Goal: Navigation & Orientation: Go to known website

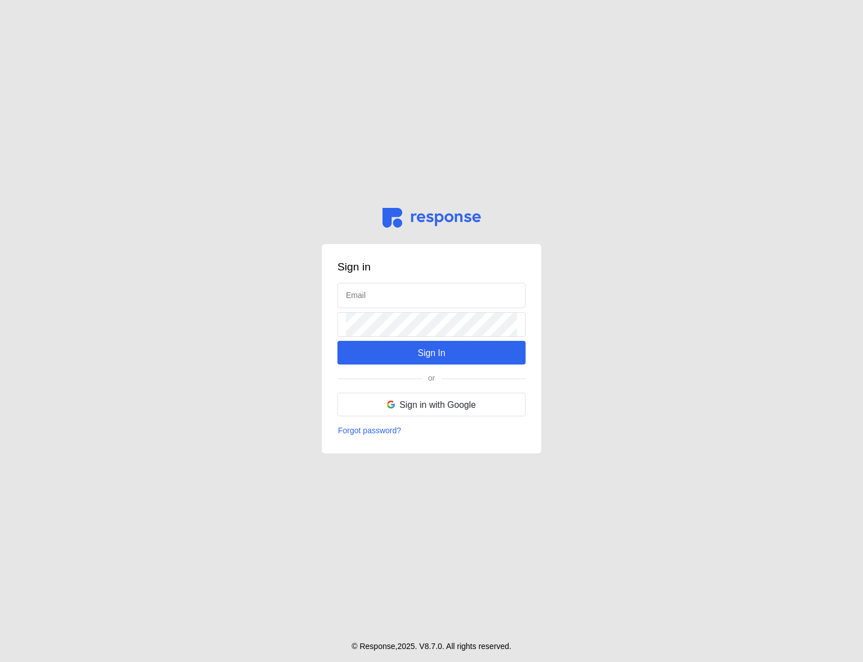
click at [732, 328] on main "Sign in Sign In or Sign in with Google Forgot password? © Response, 2025 . V 8.…" at bounding box center [431, 331] width 863 height 662
